Goal: Check status: Check status

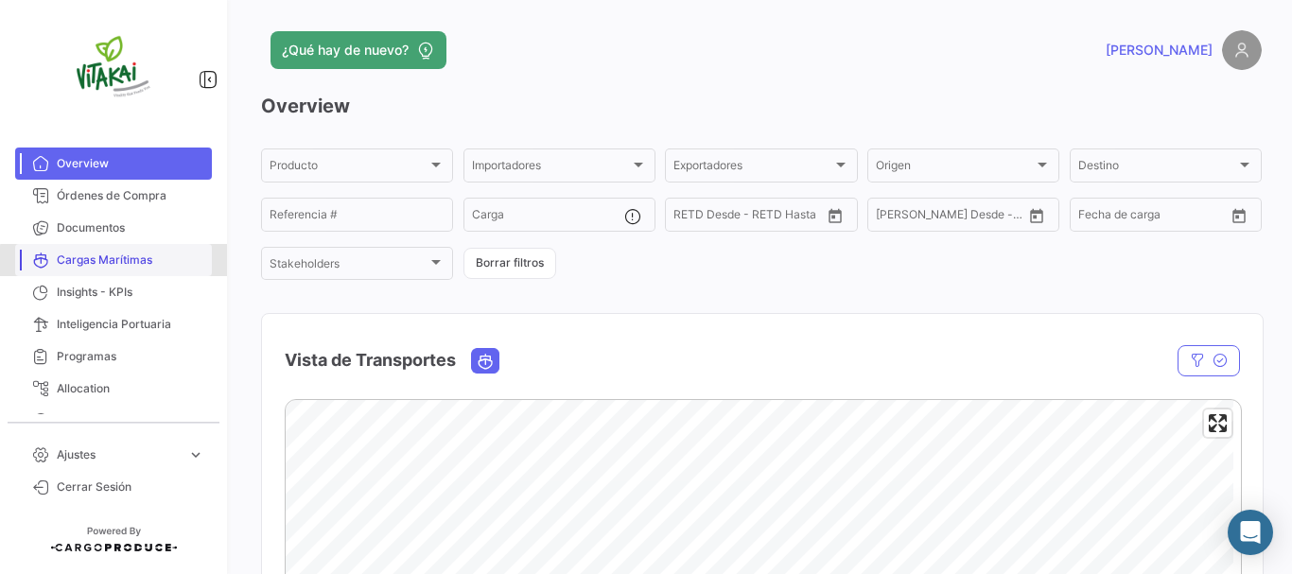
click at [118, 267] on span "Cargas Marítimas" at bounding box center [131, 260] width 148 height 17
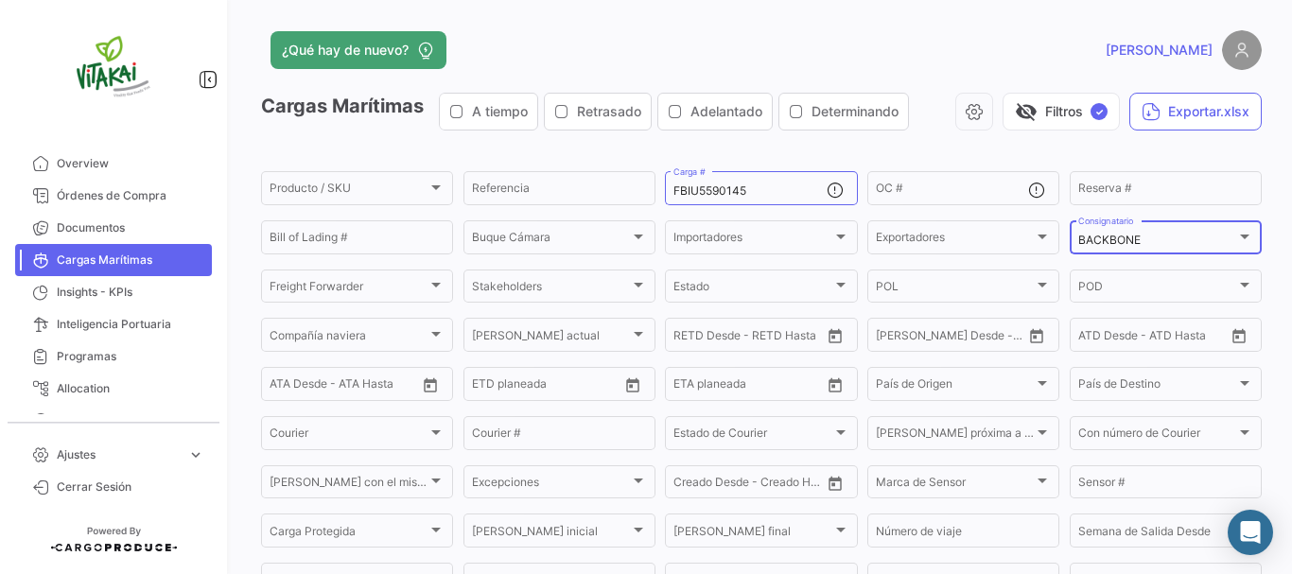
click at [1224, 236] on div "BACKBONE" at bounding box center [1157, 240] width 158 height 13
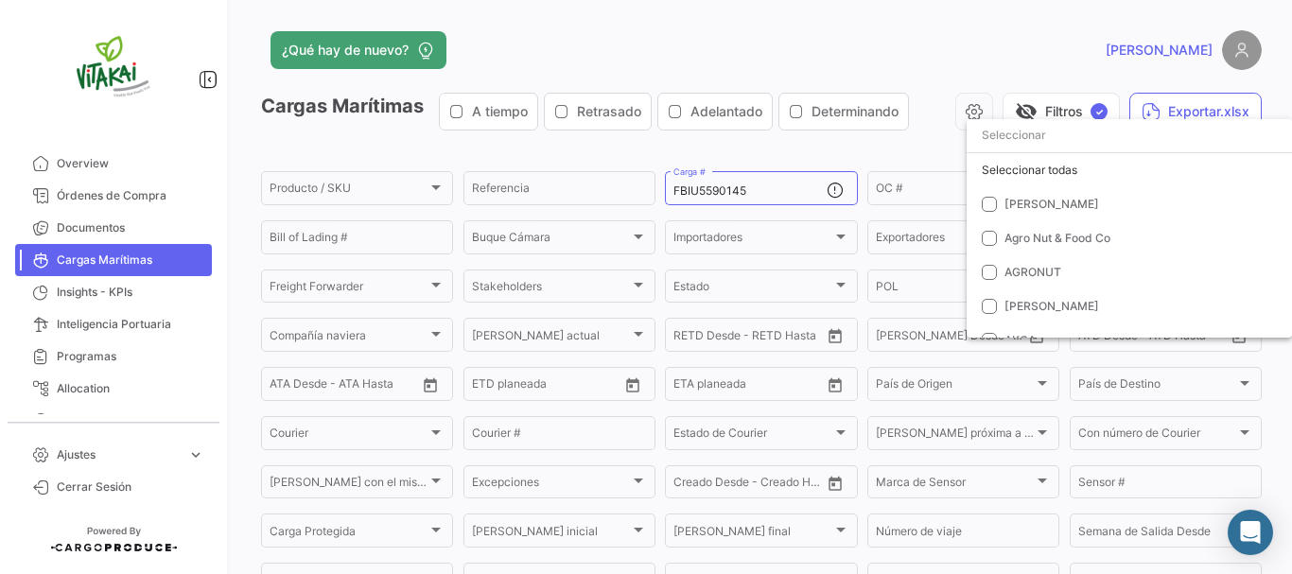
scroll to position [406, 0]
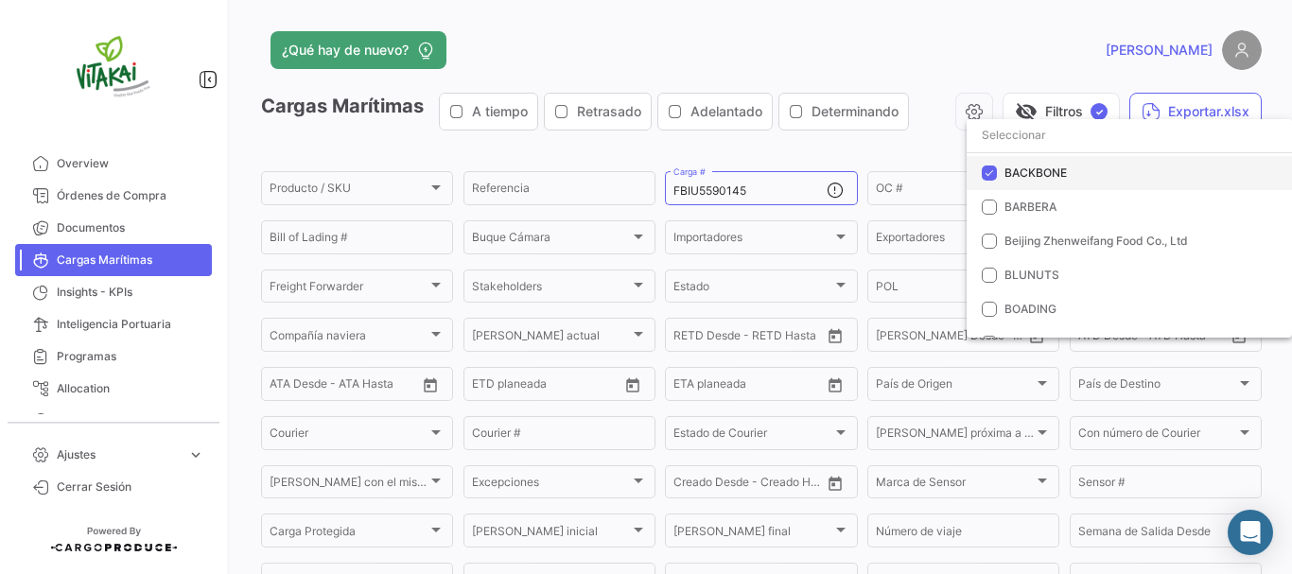
click at [993, 175] on mat-pseudo-checkbox at bounding box center [989, 173] width 15 height 15
click at [783, 194] on div at bounding box center [646, 287] width 1292 height 574
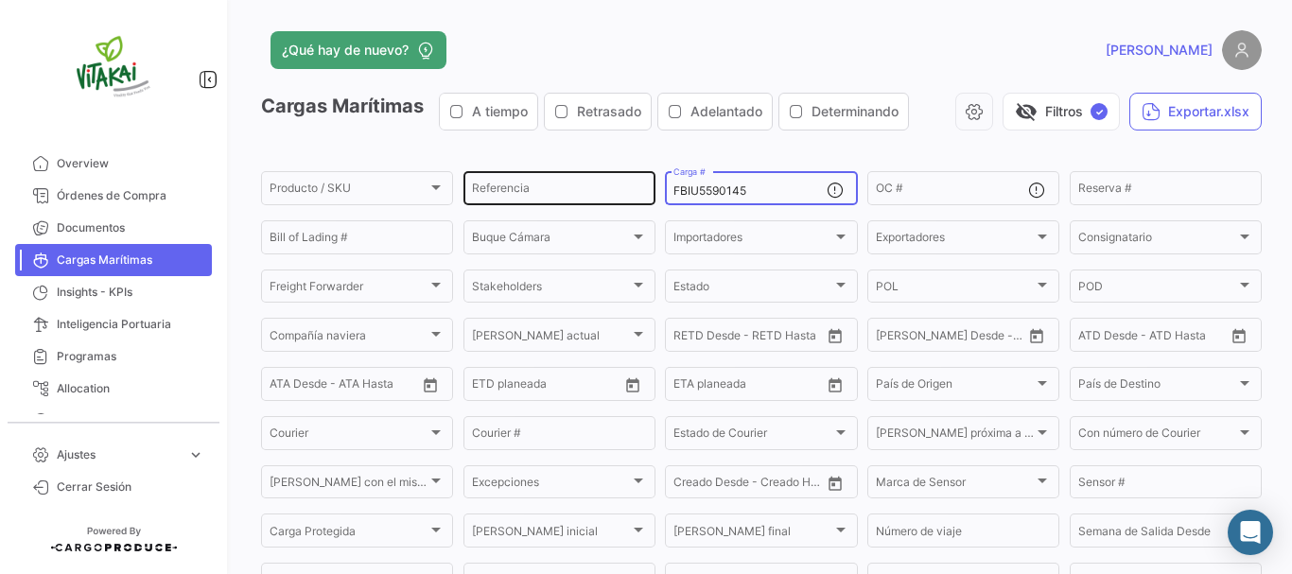
drag, startPoint x: 764, startPoint y: 193, endPoint x: 590, endPoint y: 193, distance: 174.0
click at [0, 0] on div "Producto / SKU Producto / SKU Referencia FBIU5590145 Carga # OC # Reserva # Bil…" at bounding box center [0, 0] width 0 height 0
paste input "SELU4125990"
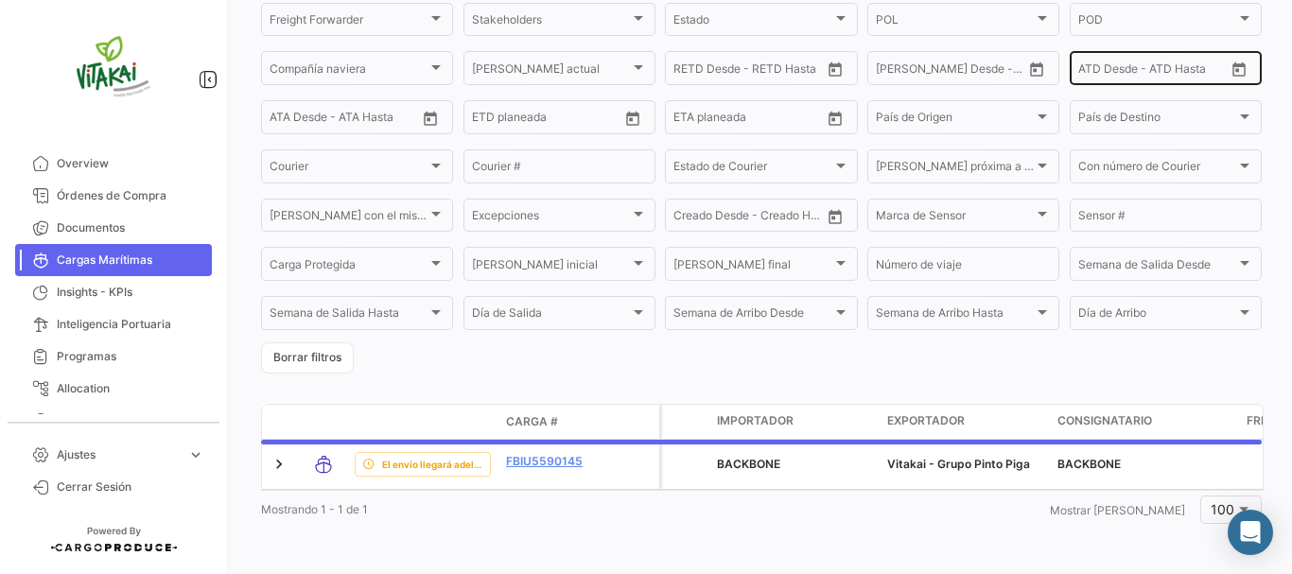
scroll to position [281, 0]
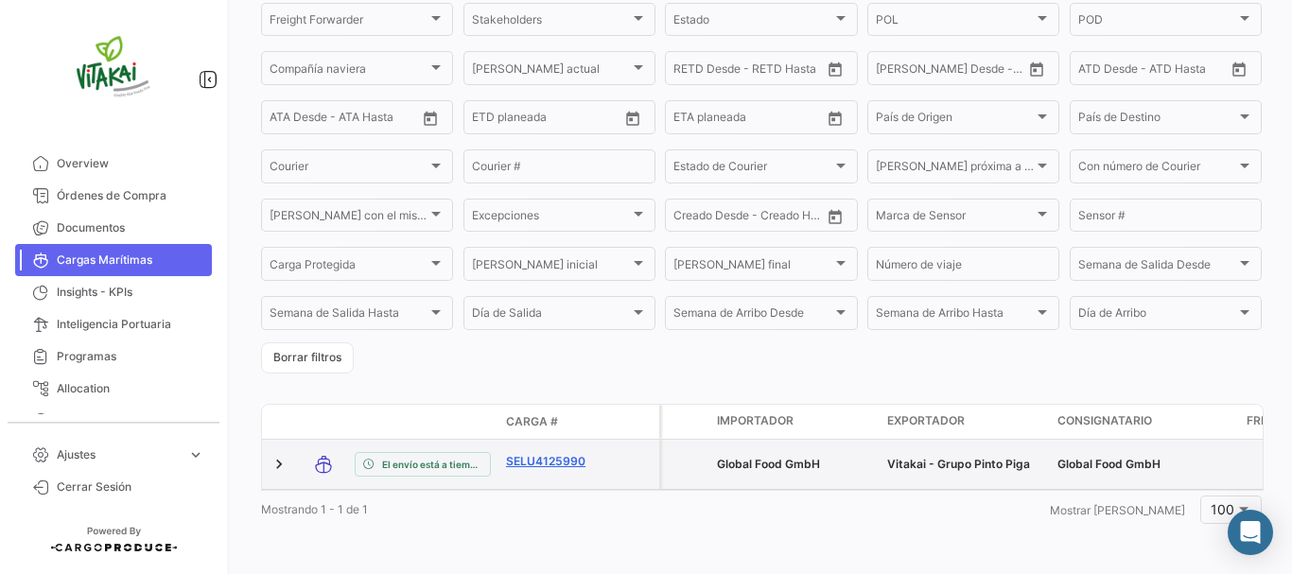
type input "SELU4125990"
click at [549, 453] on link "SELU4125990" at bounding box center [555, 461] width 98 height 17
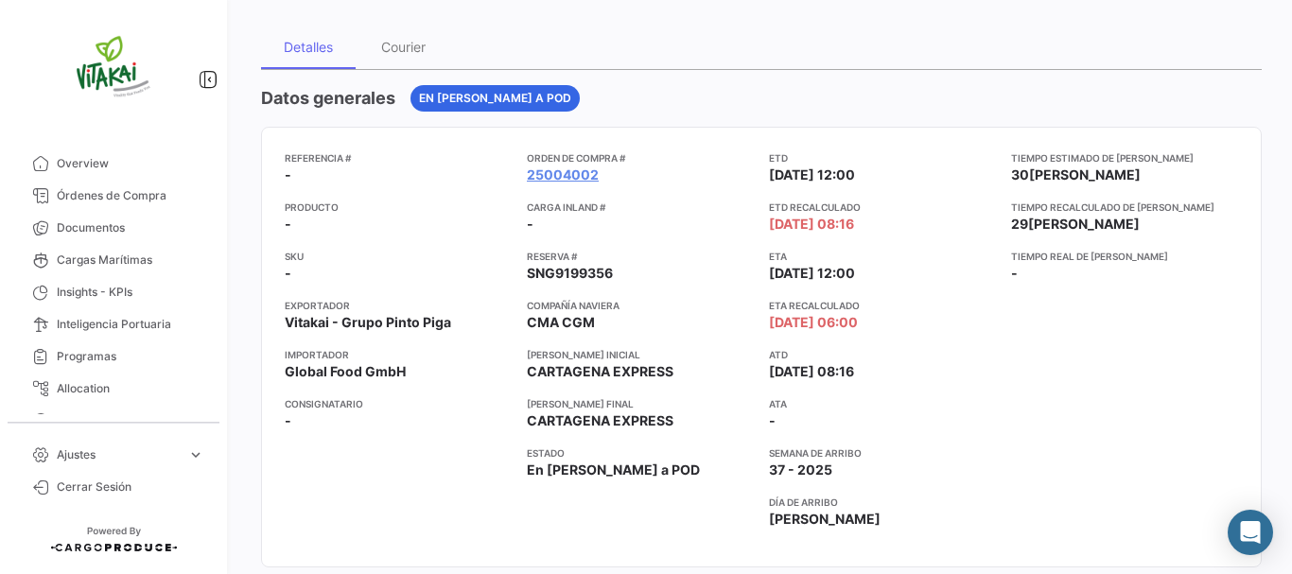
scroll to position [189, 0]
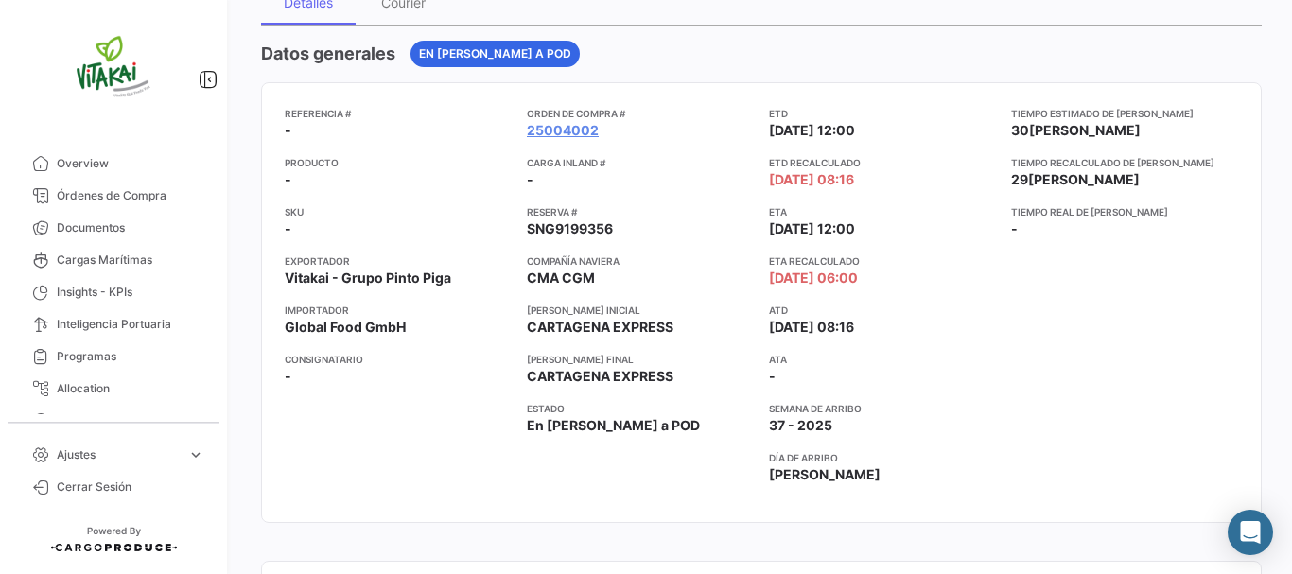
click at [1072, 290] on div "Tiempo estimado de [PERSON_NAME] 30 [PERSON_NAME] Tiempo recalculado de [PERSON…" at bounding box center [1124, 302] width 227 height 393
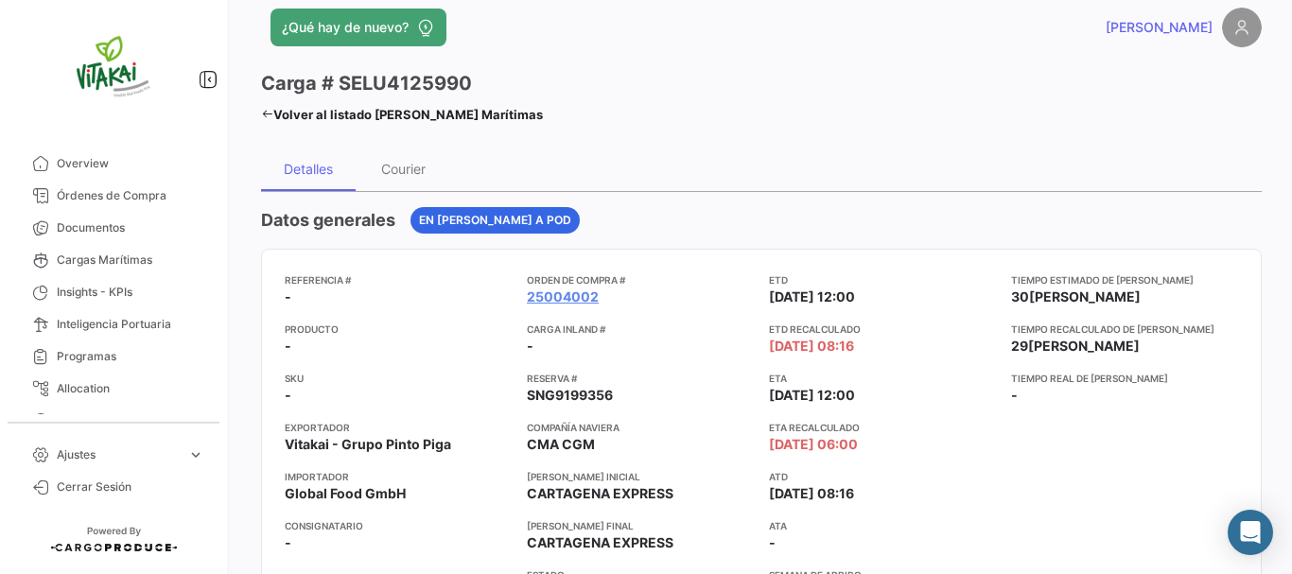
scroll to position [0, 0]
